Goal: Task Accomplishment & Management: Use online tool/utility

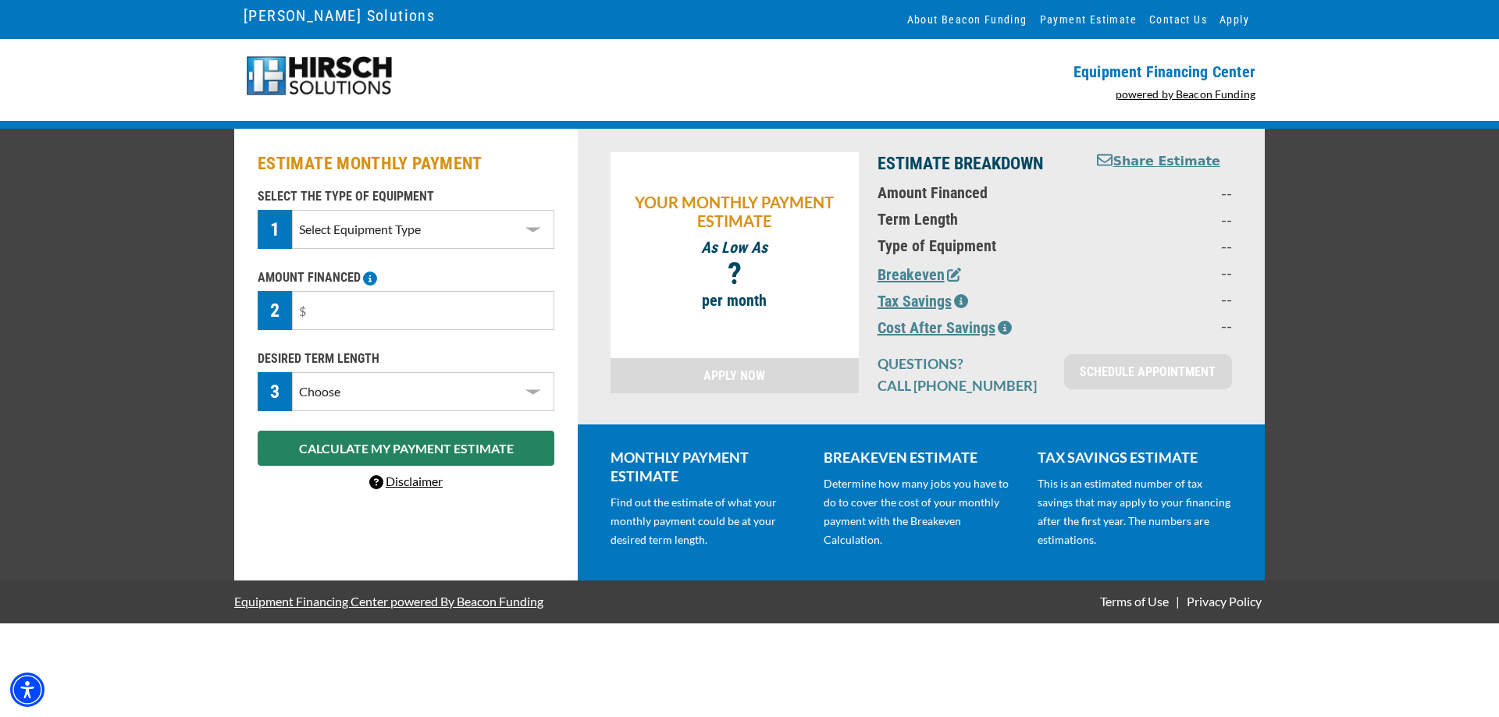
click at [538, 233] on select "Select Equipment Type DTG Printing Embroidery Screen Printing Software and Auto…" at bounding box center [423, 229] width 262 height 39
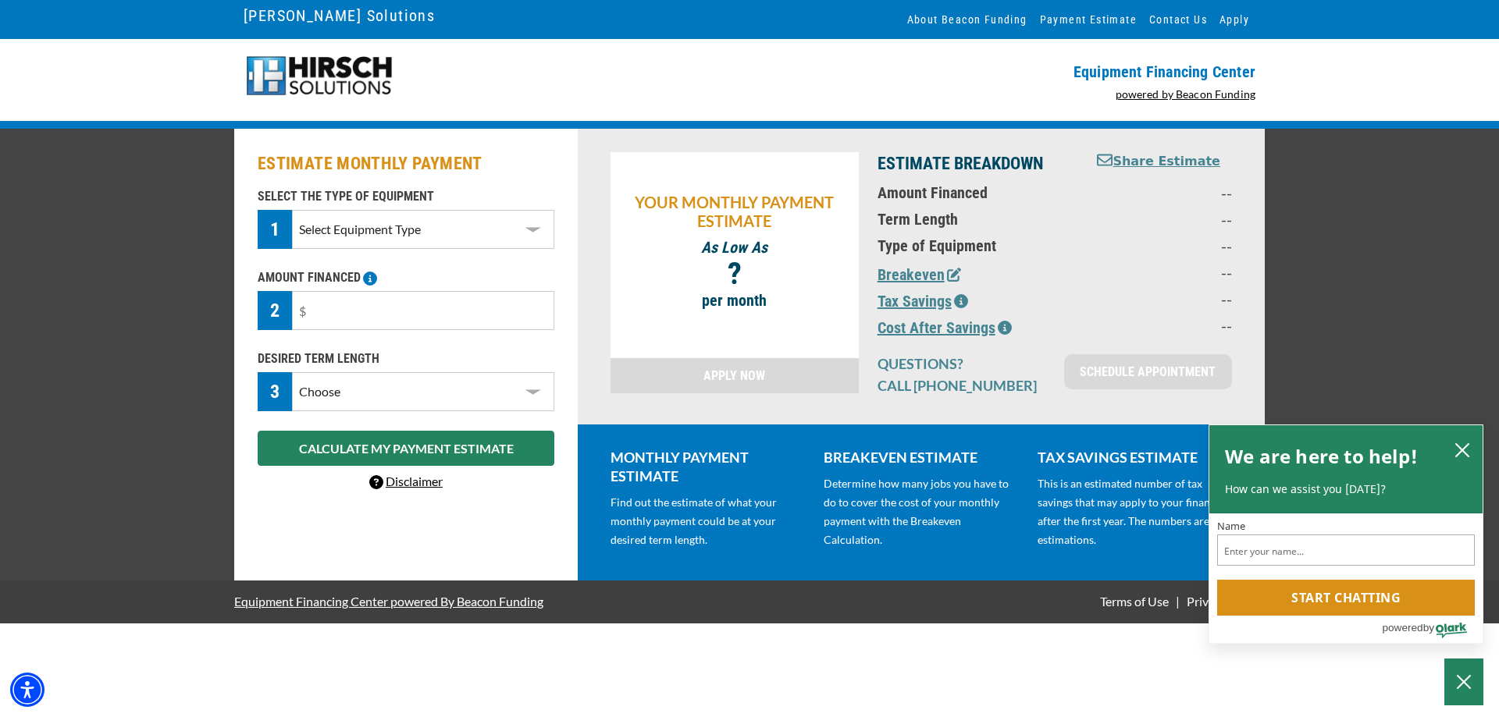
select select "1"
click at [292, 210] on select "Select Equipment Type DTG Printing Embroidery Screen Printing Software and Auto…" at bounding box center [423, 229] width 262 height 39
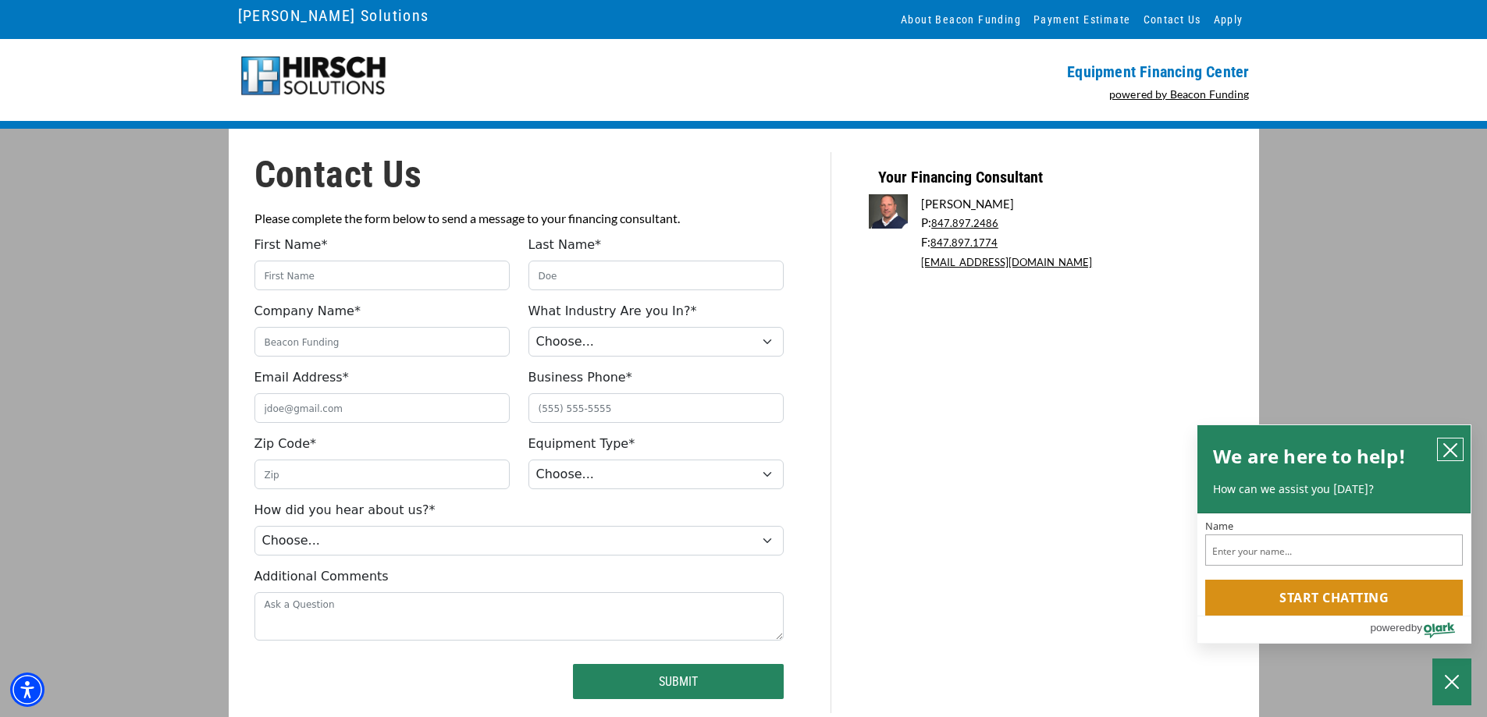
click at [1447, 443] on icon "close chatbox" at bounding box center [1451, 451] width 16 height 16
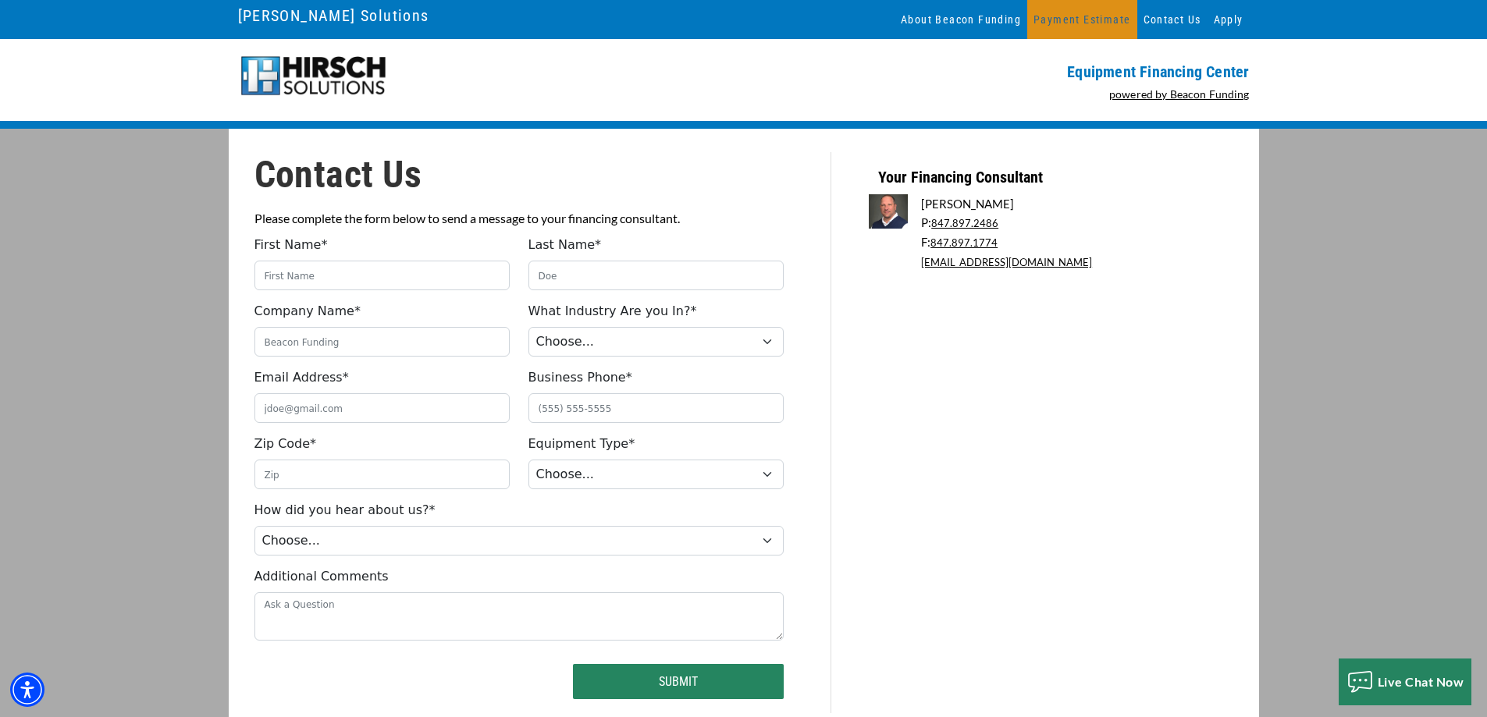
click at [1100, 16] on link "Payment Estimate" at bounding box center [1081, 19] width 109 height 39
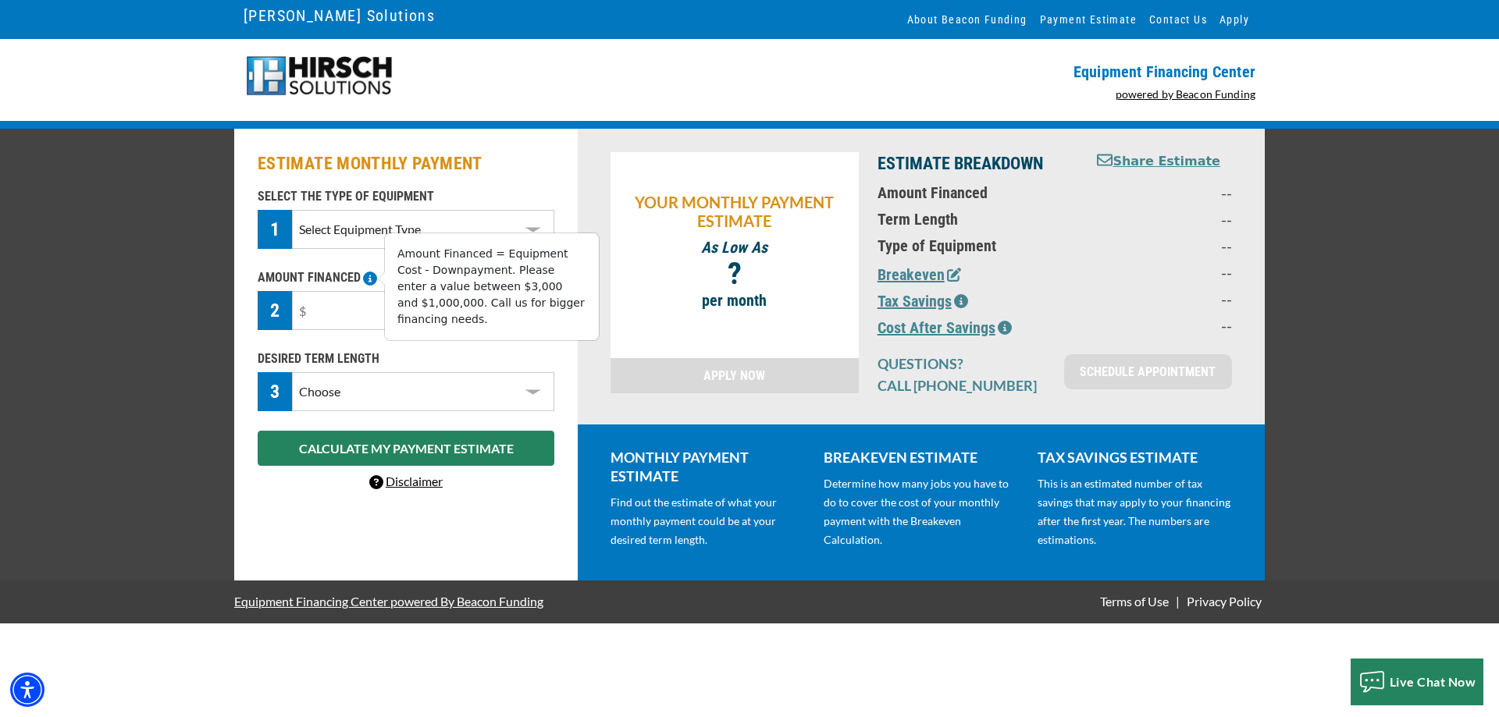
click at [372, 277] on icon at bounding box center [370, 279] width 14 height 14
click at [906, 301] on button "Tax Savings" at bounding box center [922, 301] width 91 height 23
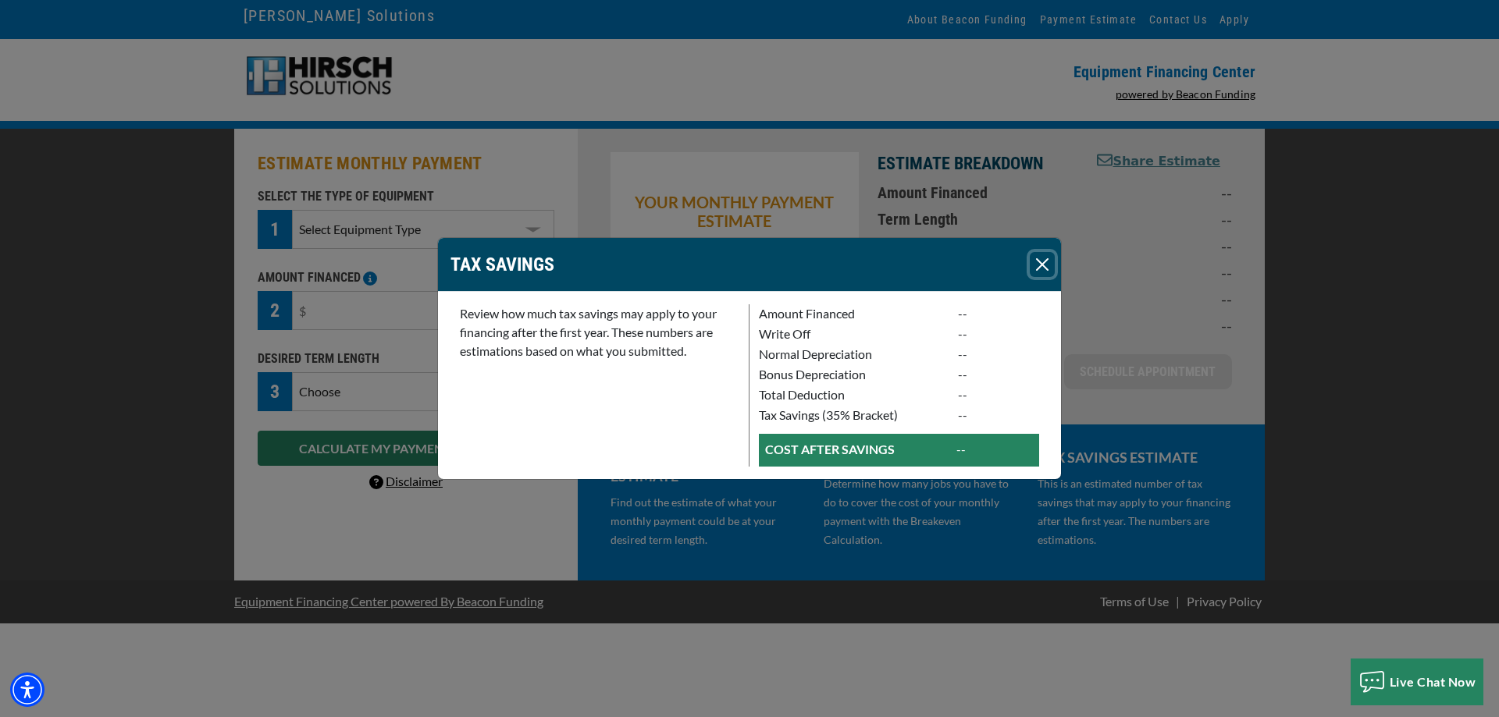
click at [1044, 262] on button "Close" at bounding box center [1042, 264] width 25 height 25
